Goal: Task Accomplishment & Management: Manage account settings

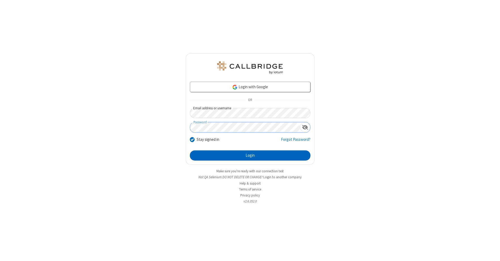
click at [250, 156] on button "Login" at bounding box center [250, 155] width 121 height 10
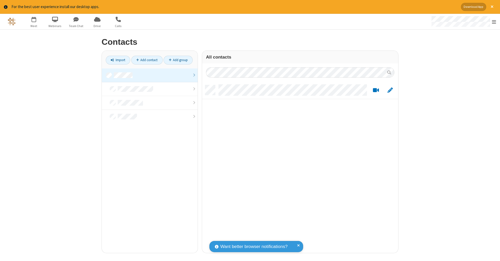
click at [150, 75] on link at bounding box center [150, 75] width 96 height 14
click at [147, 60] on link "Add contact" at bounding box center [146, 60] width 31 height 9
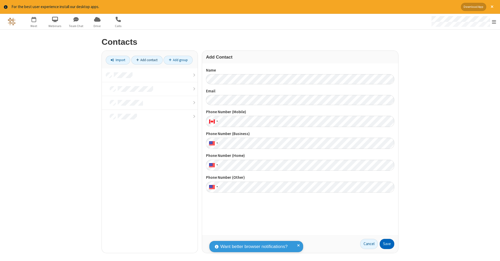
click at [387, 244] on button "Save" at bounding box center [387, 244] width 15 height 10
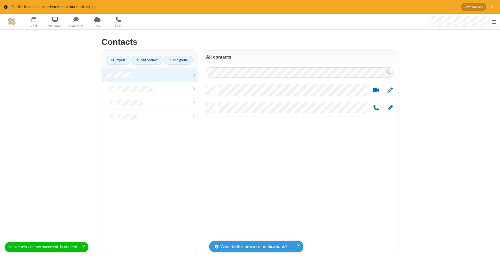
scroll to position [168, 192]
